Goal: Task Accomplishment & Management: Complete application form

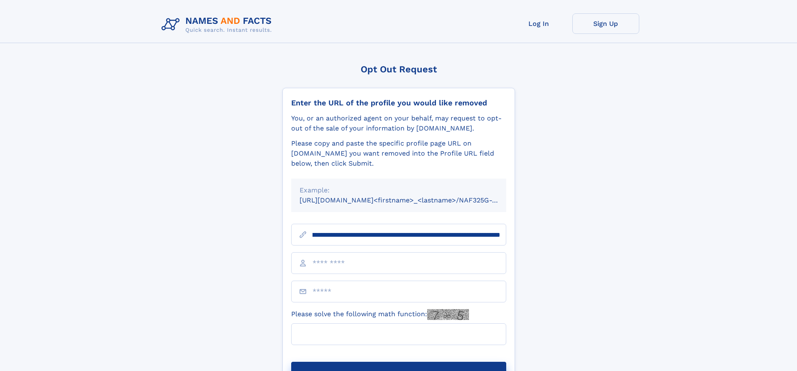
scroll to position [0, 97]
type input "**********"
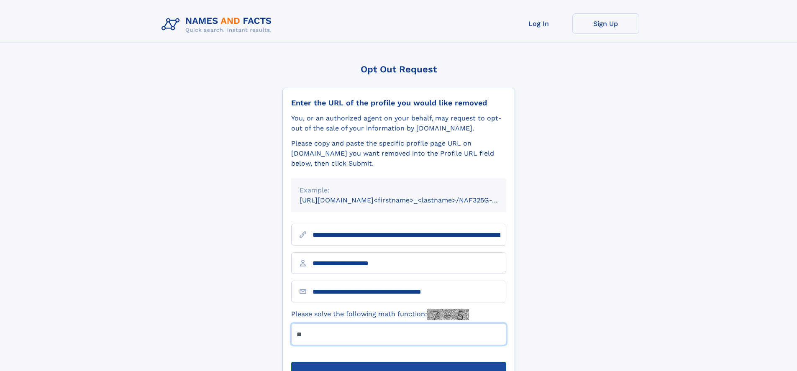
type input "**"
click at [398, 362] on button "Submit Opt Out Request" at bounding box center [398, 375] width 215 height 27
